Goal: Task Accomplishment & Management: Manage account settings

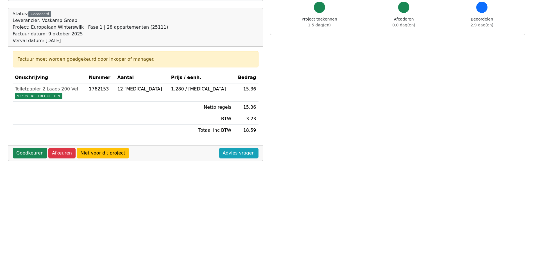
scroll to position [56, 0]
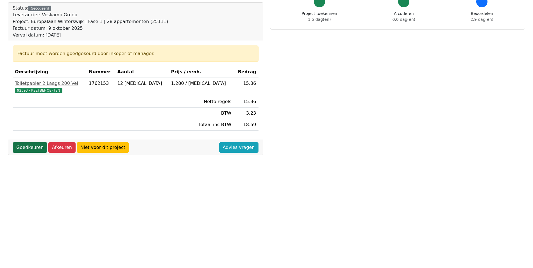
click at [33, 148] on link "Goedkeuren" at bounding box center [30, 147] width 35 height 11
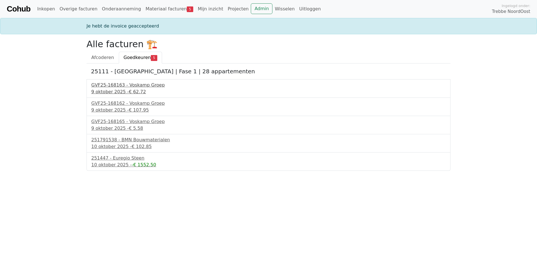
click at [126, 85] on div "GVF25-168163 - Voskamp Groep" at bounding box center [268, 85] width 354 height 7
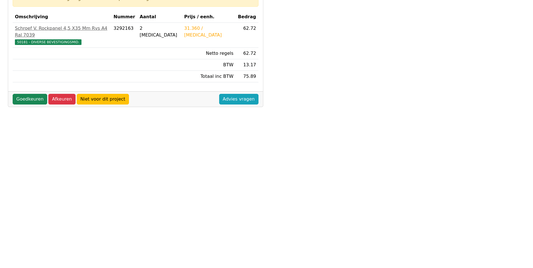
scroll to position [112, 0]
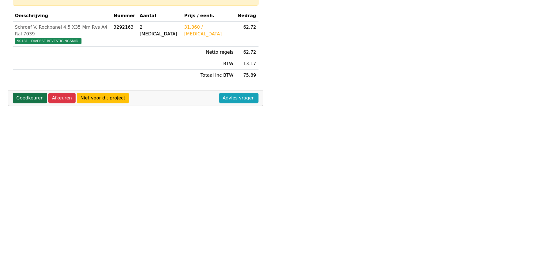
click at [31, 94] on link "Goedkeuren" at bounding box center [30, 98] width 35 height 11
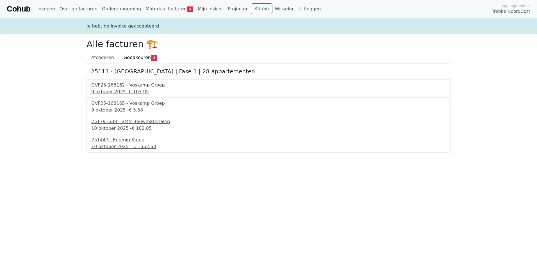
click at [132, 88] on div "9 oktober 2025 - € 107.95" at bounding box center [268, 91] width 354 height 7
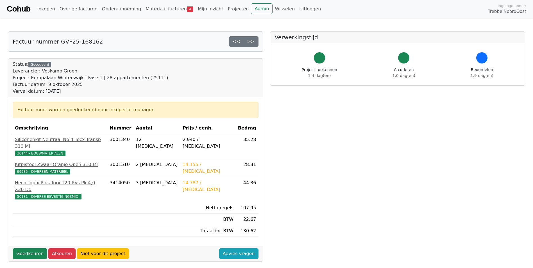
scroll to position [28, 0]
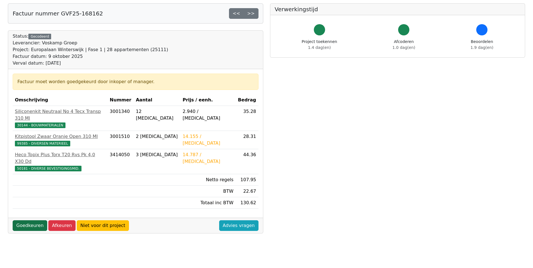
click at [31, 220] on link "Goedkeuren" at bounding box center [30, 225] width 35 height 11
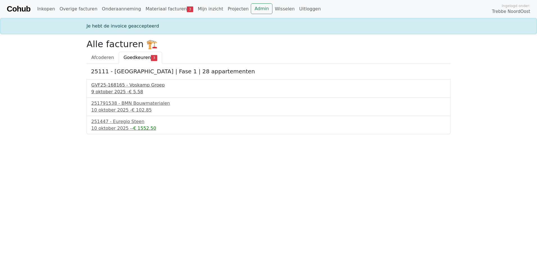
click at [117, 90] on div "9 oktober 2025 - € 5.58" at bounding box center [268, 91] width 354 height 7
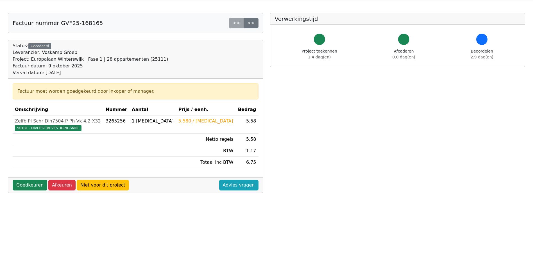
scroll to position [84, 0]
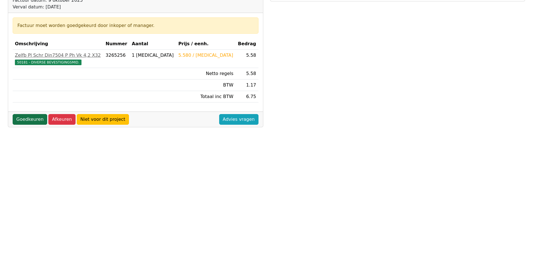
click at [27, 116] on link "Goedkeuren" at bounding box center [30, 119] width 35 height 11
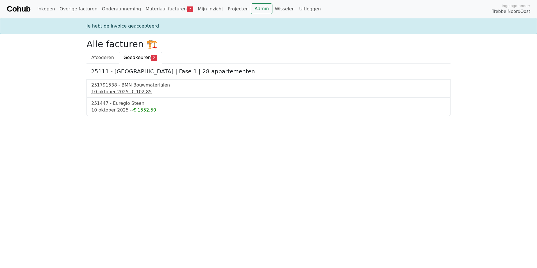
click at [129, 83] on div "251791538 - BMN Bouwmaterialen" at bounding box center [268, 85] width 354 height 7
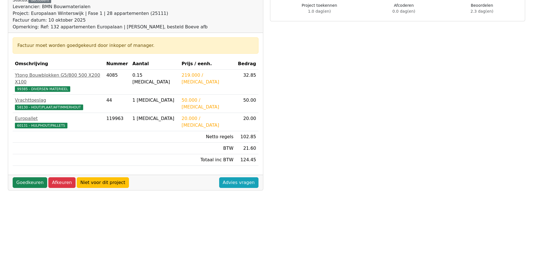
scroll to position [56, 0]
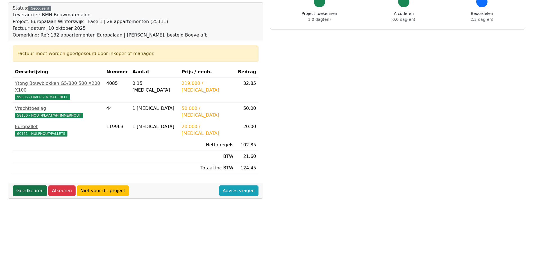
click at [28, 185] on link "Goedkeuren" at bounding box center [30, 190] width 35 height 11
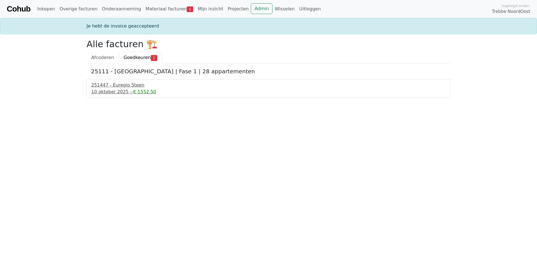
click at [110, 89] on div "10 oktober 2025 - -€ 1552.50" at bounding box center [268, 91] width 354 height 7
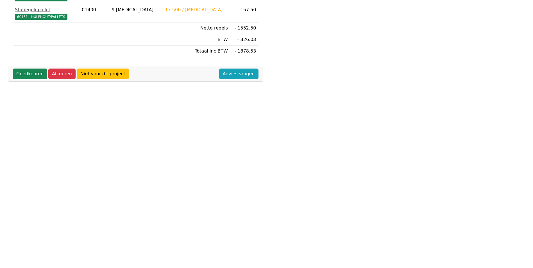
scroll to position [180, 0]
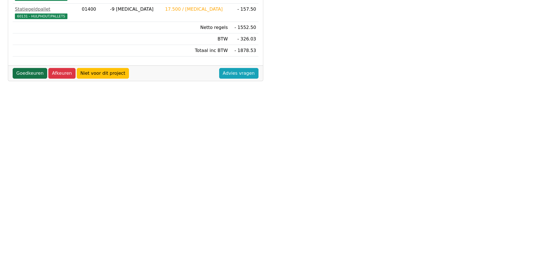
click at [31, 76] on link "Goedkeuren" at bounding box center [30, 73] width 35 height 11
